Goal: Navigation & Orientation: Find specific page/section

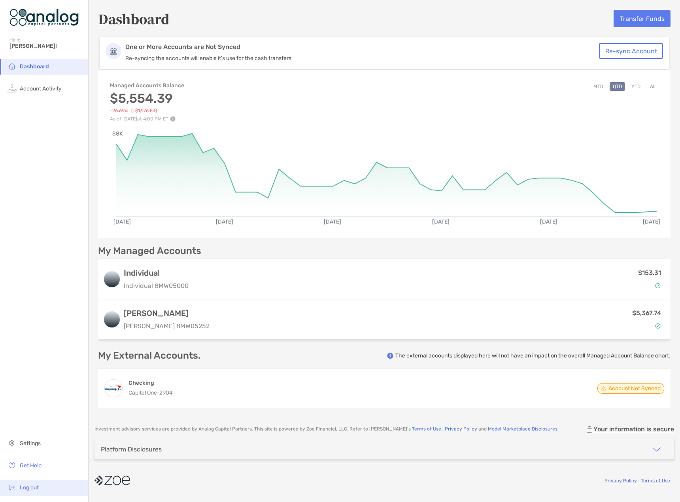
click at [31, 484] on li "Log out" at bounding box center [44, 488] width 88 height 16
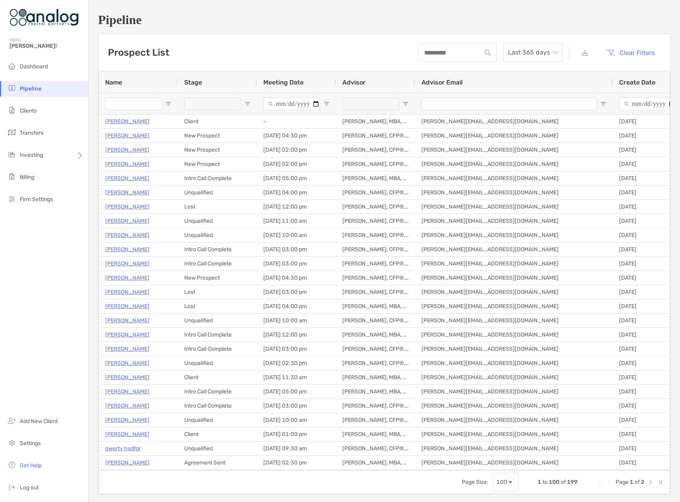
type input "*******"
type input "****"
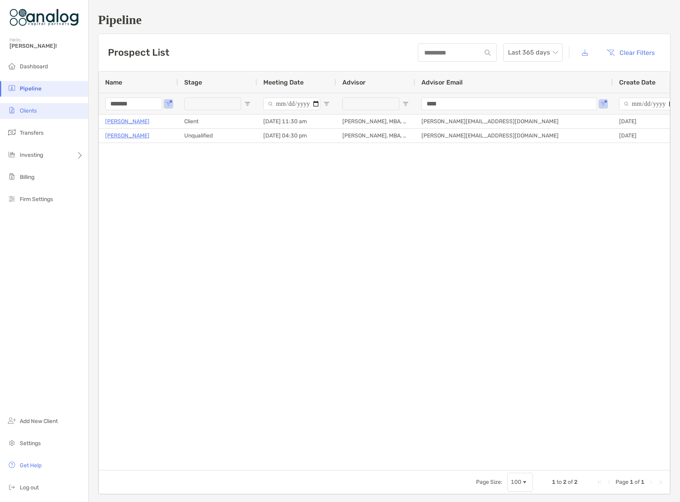
click at [28, 111] on span "Clients" at bounding box center [28, 111] width 17 height 7
